Goal: Check status: Check status

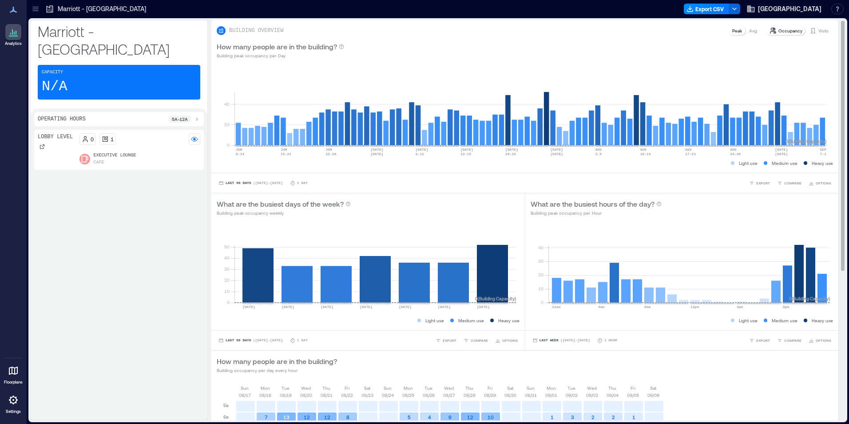
click at [818, 33] on p "Visits" at bounding box center [823, 30] width 10 height 7
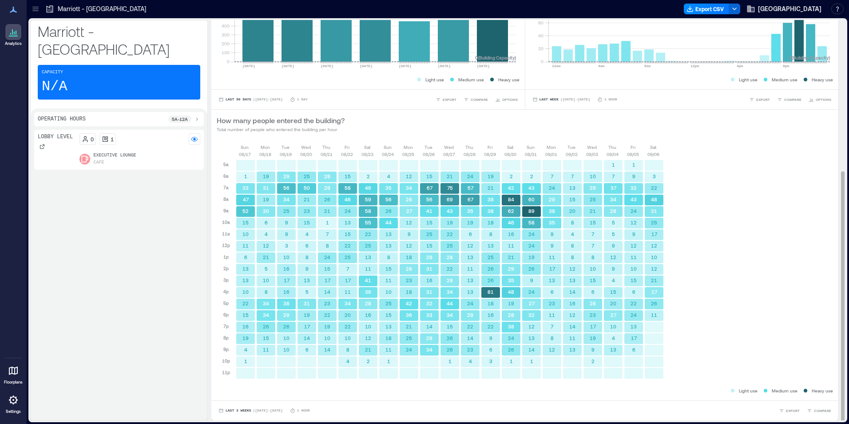
scroll to position [1, 0]
click at [239, 409] on span "Last 3 Weeks" at bounding box center [239, 409] width 26 height 0
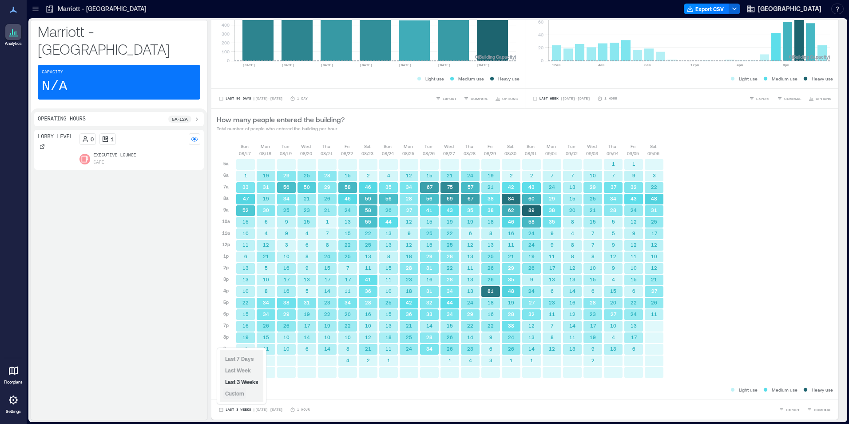
click at [230, 391] on span "Custom" at bounding box center [234, 393] width 19 height 6
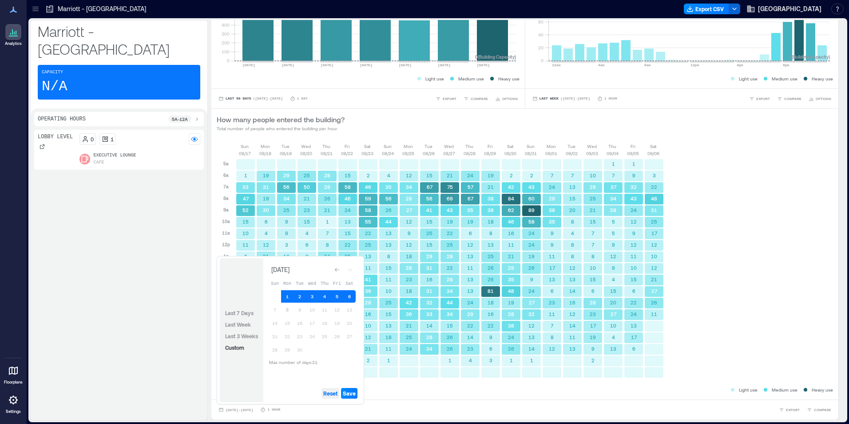
click at [335, 392] on span "Reset" at bounding box center [330, 392] width 14 height 7
click at [347, 296] on button "6" at bounding box center [349, 296] width 12 height 12
click at [276, 309] on button "7" at bounding box center [275, 309] width 12 height 12
click at [353, 391] on span "Save" at bounding box center [349, 392] width 13 height 7
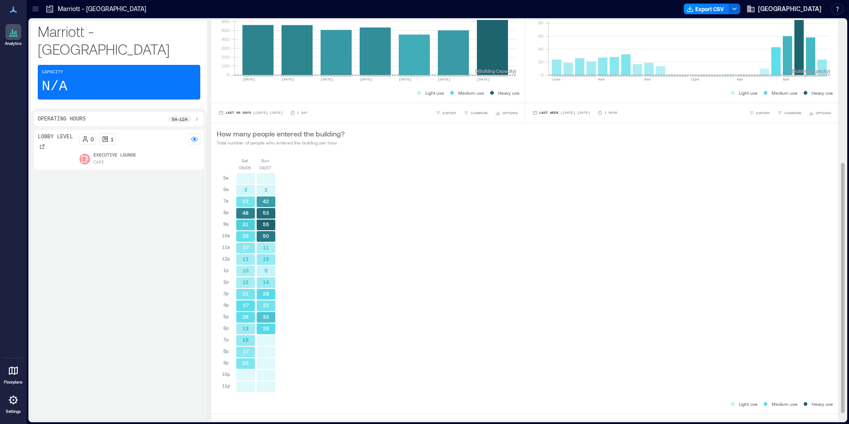
scroll to position [241, 0]
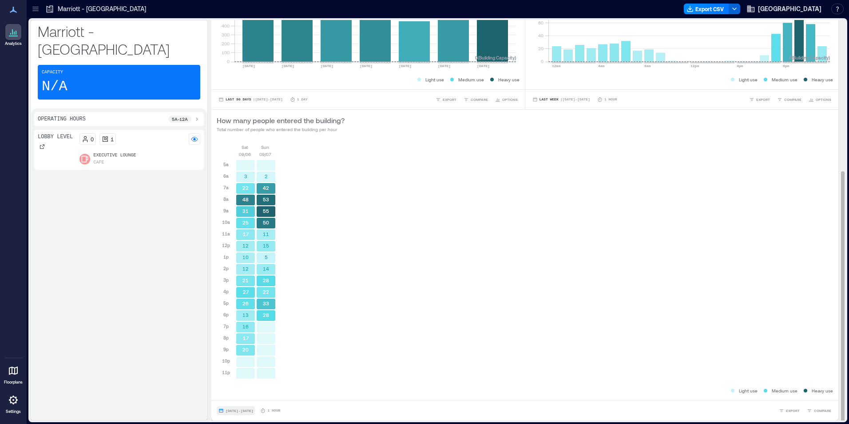
click at [224, 408] on button "[DATE] - [DATE]" at bounding box center [236, 410] width 38 height 9
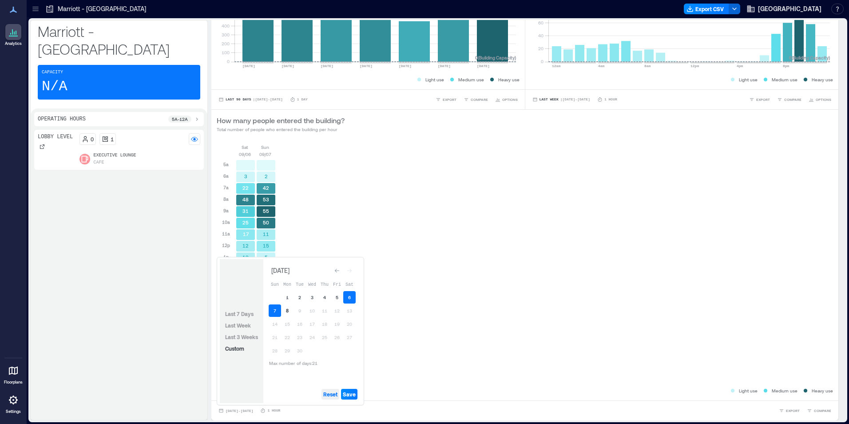
click at [333, 393] on span "Reset" at bounding box center [330, 393] width 14 height 7
click at [277, 313] on button "7" at bounding box center [275, 310] width 12 height 12
click at [290, 310] on button "8" at bounding box center [287, 310] width 12 height 12
click at [356, 399] on button "Save" at bounding box center [349, 393] width 16 height 11
